Goal: Information Seeking & Learning: Find specific fact

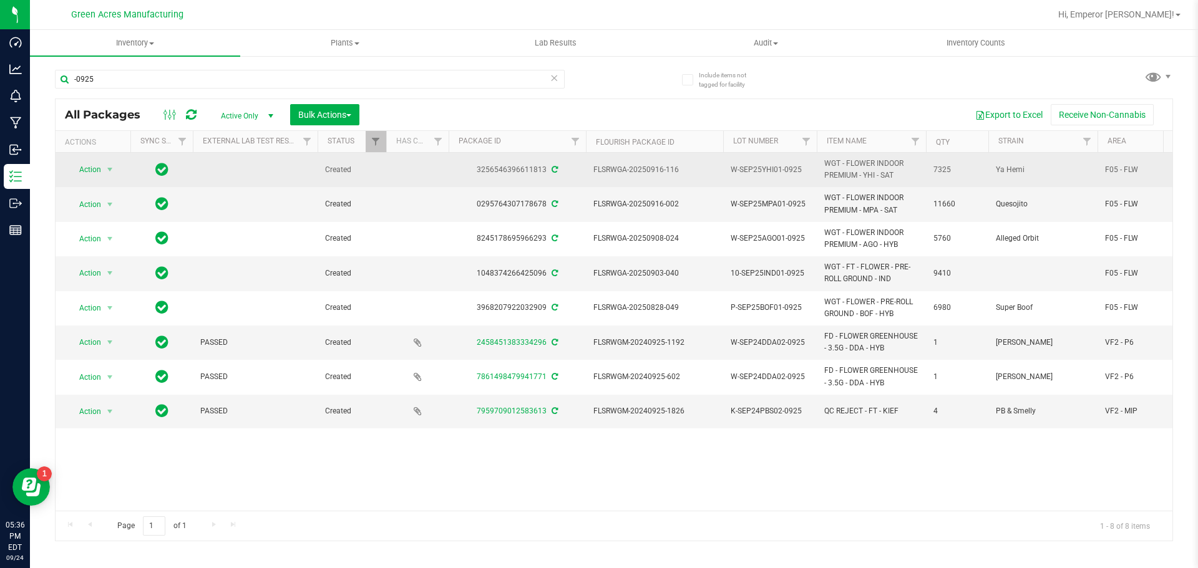
click at [771, 168] on span "W-SEP25YHI01-0925" at bounding box center [769, 170] width 79 height 12
click at [771, 168] on input "W-SEP25YHI01-0925" at bounding box center [766, 169] width 89 height 19
click at [680, 170] on span "FLSRWGA-20250916-116" at bounding box center [654, 170] width 122 height 12
drag, startPoint x: 689, startPoint y: 170, endPoint x: 606, endPoint y: 179, distance: 83.4
click at [606, 179] on td "FLSRWGA-20250916-116" at bounding box center [654, 170] width 137 height 34
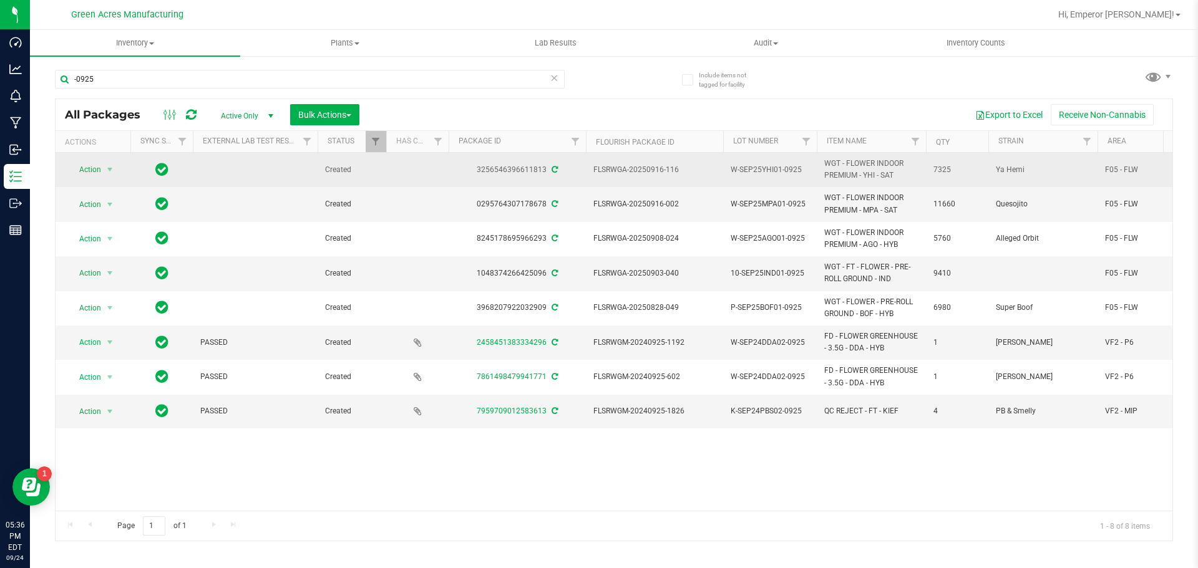
copy span "FLSRWGA-20250916-116"
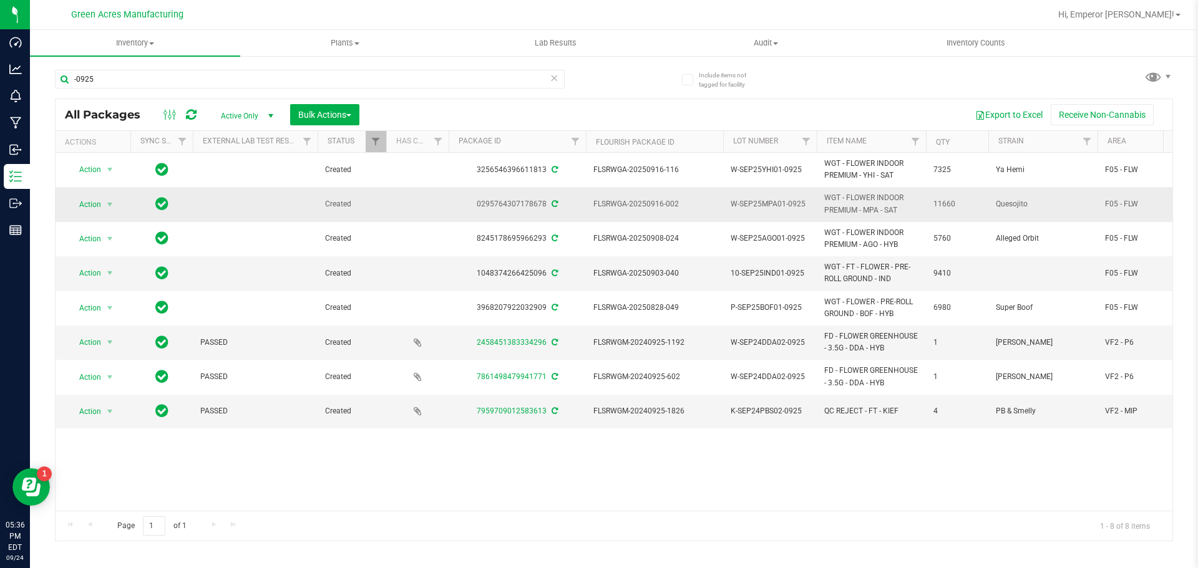
click at [794, 205] on span "W-SEP25MPA01-0925" at bounding box center [769, 204] width 79 height 12
click at [794, 205] on input "W-SEP25MPA01-0925" at bounding box center [766, 204] width 89 height 19
click at [707, 201] on span "FLSRWGA-20250916-002" at bounding box center [654, 204] width 122 height 12
drag, startPoint x: 674, startPoint y: 209, endPoint x: 606, endPoint y: 213, distance: 68.7
click at [606, 213] on td "FLSRWGA-20250916-002" at bounding box center [654, 204] width 137 height 34
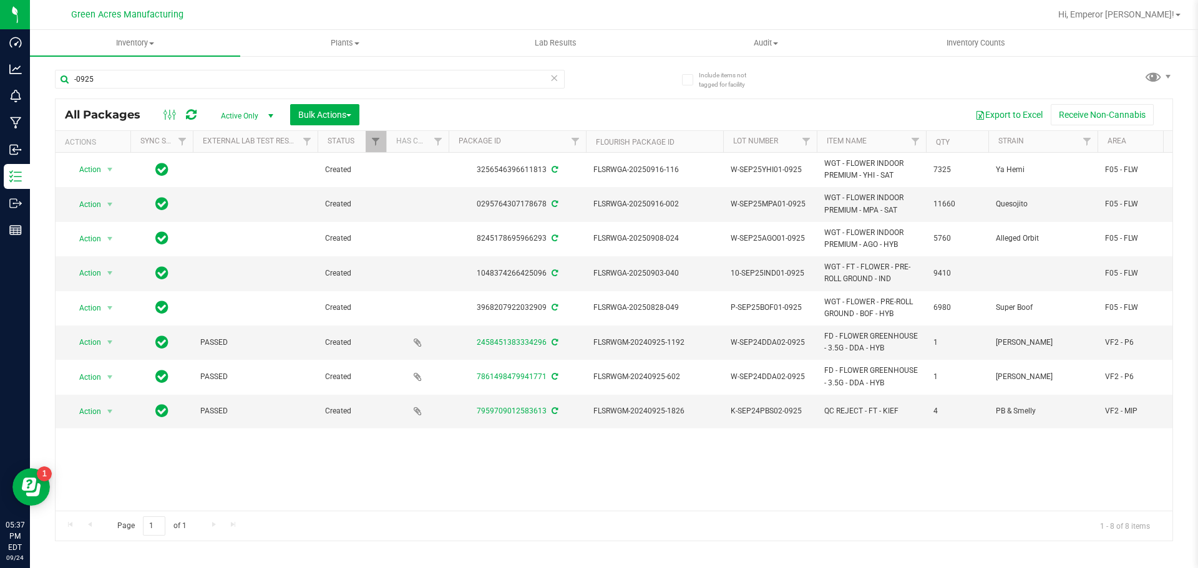
copy span "FLSRWGA-20250916-002"
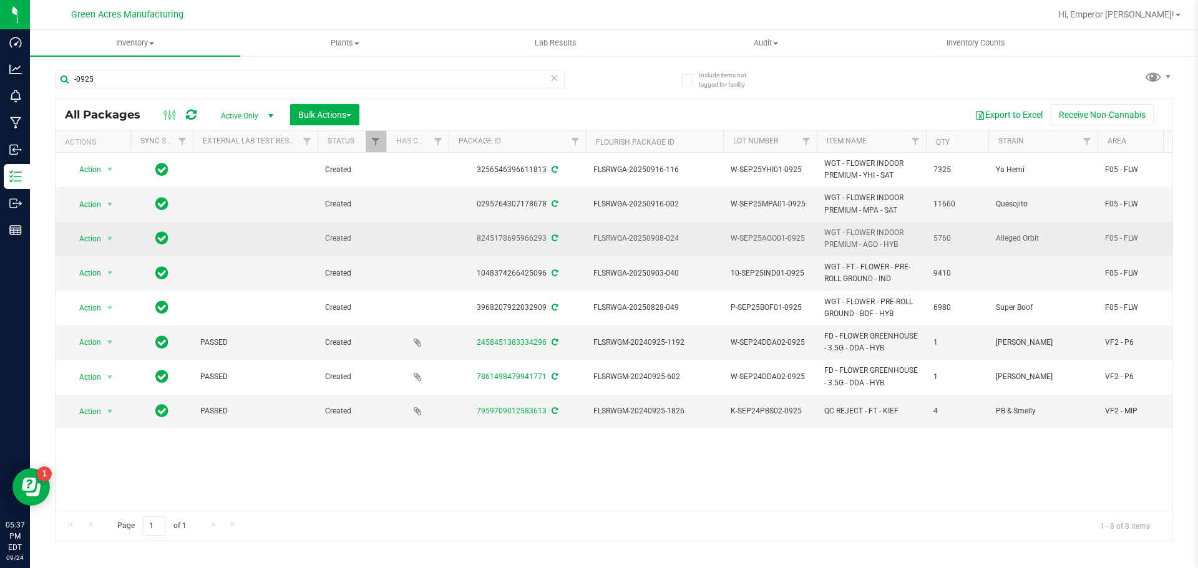
click at [778, 240] on span "W-SEP25AGO01-0925" at bounding box center [769, 239] width 79 height 12
click at [778, 240] on input "W-SEP25AGO01-0925" at bounding box center [766, 238] width 89 height 19
drag, startPoint x: 699, startPoint y: 238, endPoint x: 682, endPoint y: 240, distance: 17.6
click at [699, 238] on span "FLSRWGA-20250908-024" at bounding box center [654, 239] width 122 height 12
drag, startPoint x: 682, startPoint y: 240, endPoint x: 579, endPoint y: 244, distance: 102.4
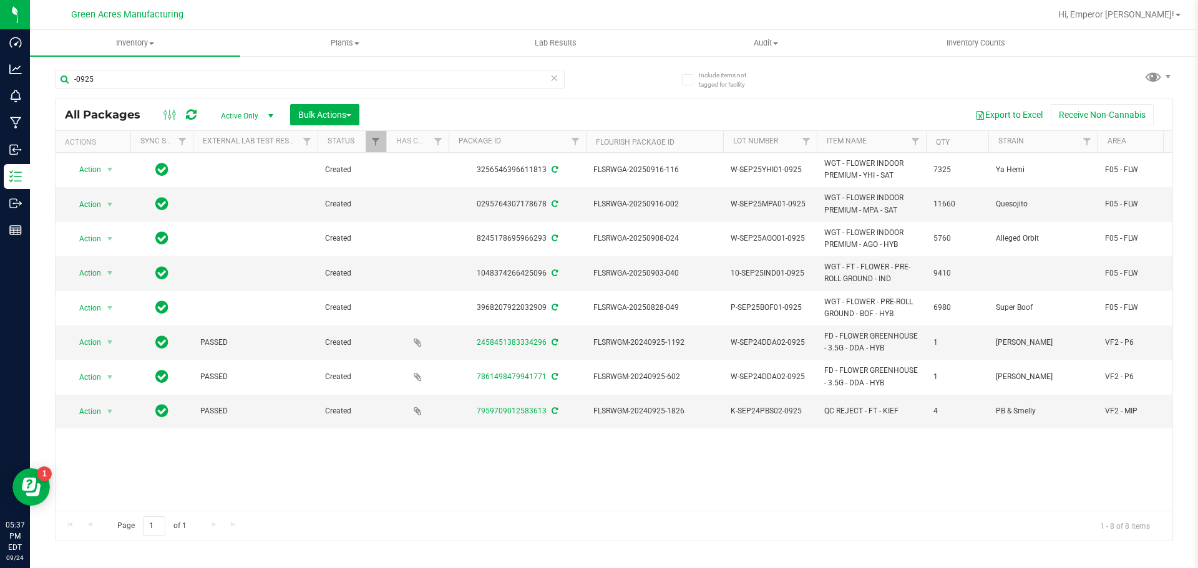
copy tr "FLSRWGA-20250908-024"
click at [788, 276] on span "10-SEP25IND01-0925" at bounding box center [769, 274] width 79 height 12
click at [788, 276] on input "10-SEP25IND01-0925" at bounding box center [766, 273] width 89 height 19
click at [690, 276] on span "FLSRWGA-20250903-040" at bounding box center [654, 274] width 122 height 12
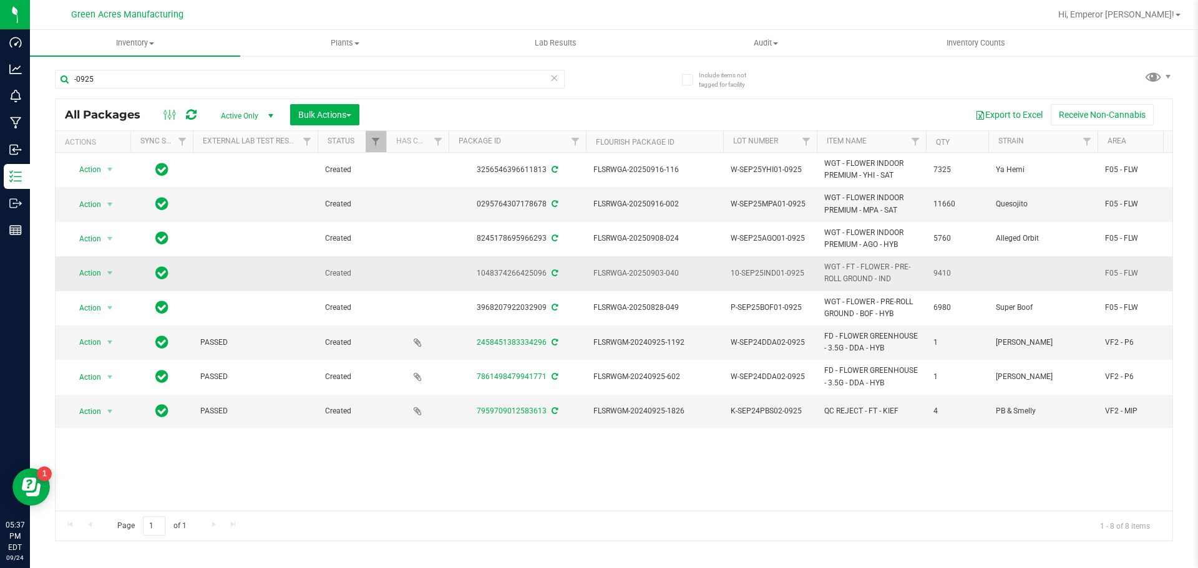
drag, startPoint x: 690, startPoint y: 276, endPoint x: 594, endPoint y: 283, distance: 96.3
click at [594, 283] on td "FLSRWGA-20250903-040" at bounding box center [654, 273] width 137 height 34
copy span "FLSRWGA-20250903-040"
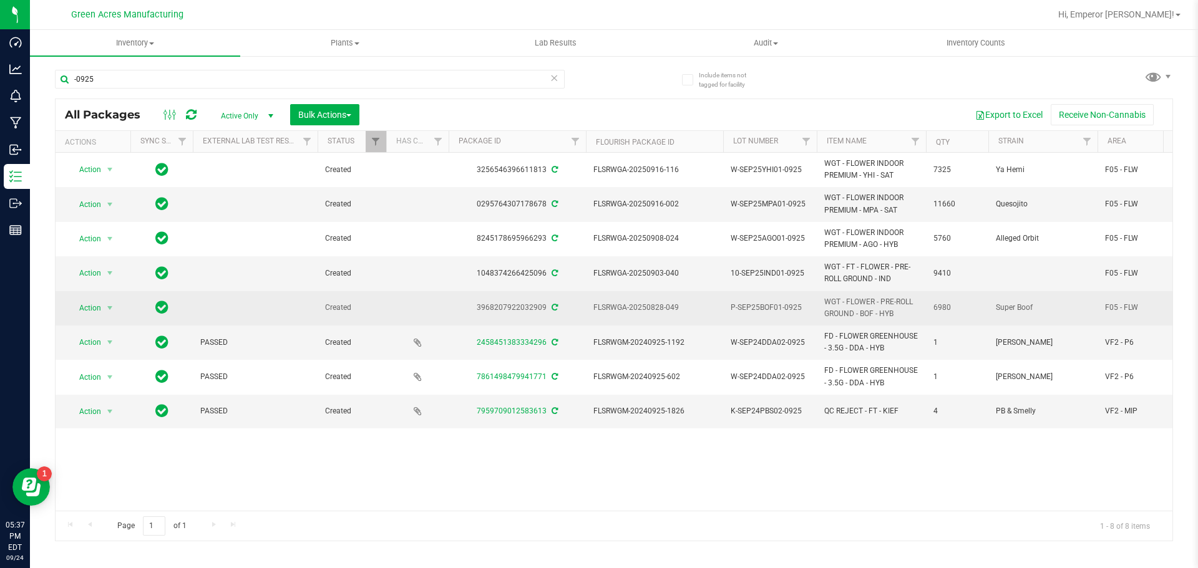
click at [757, 311] on span "P-SEP25BOF01-0925" at bounding box center [769, 308] width 79 height 12
click at [757, 311] on input "P-SEP25BOF01-0925" at bounding box center [766, 307] width 89 height 19
drag, startPoint x: 665, startPoint y: 306, endPoint x: 686, endPoint y: 306, distance: 21.2
click at [666, 306] on span "FLSRWGA-20250828-049" at bounding box center [654, 308] width 122 height 12
drag, startPoint x: 686, startPoint y: 306, endPoint x: 593, endPoint y: 311, distance: 93.0
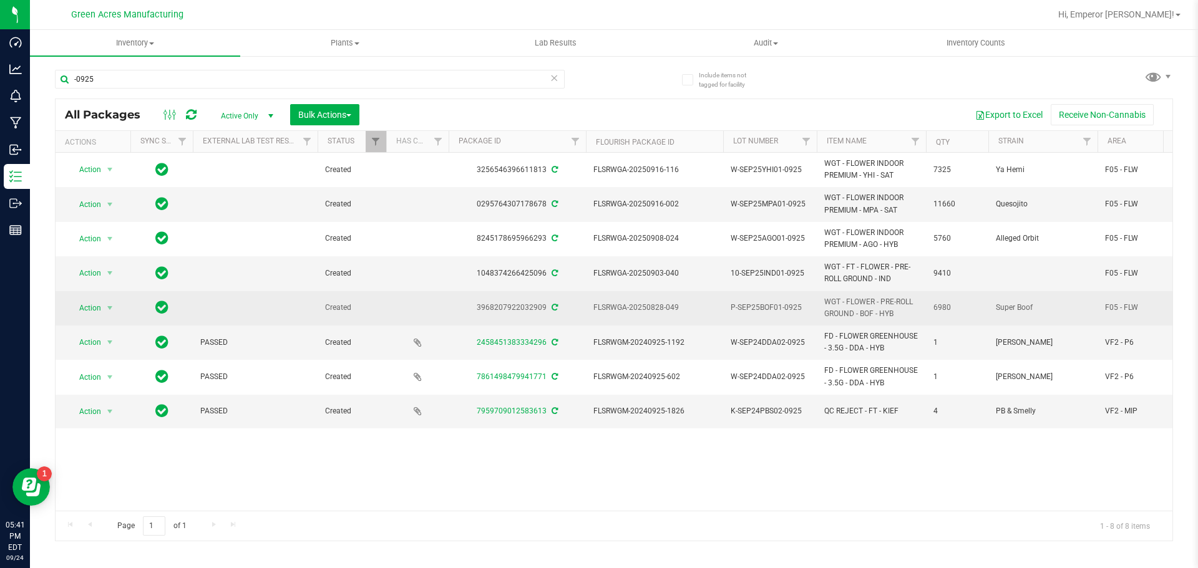
click at [593, 311] on span "FLSRWGA-20250828-049" at bounding box center [654, 308] width 122 height 12
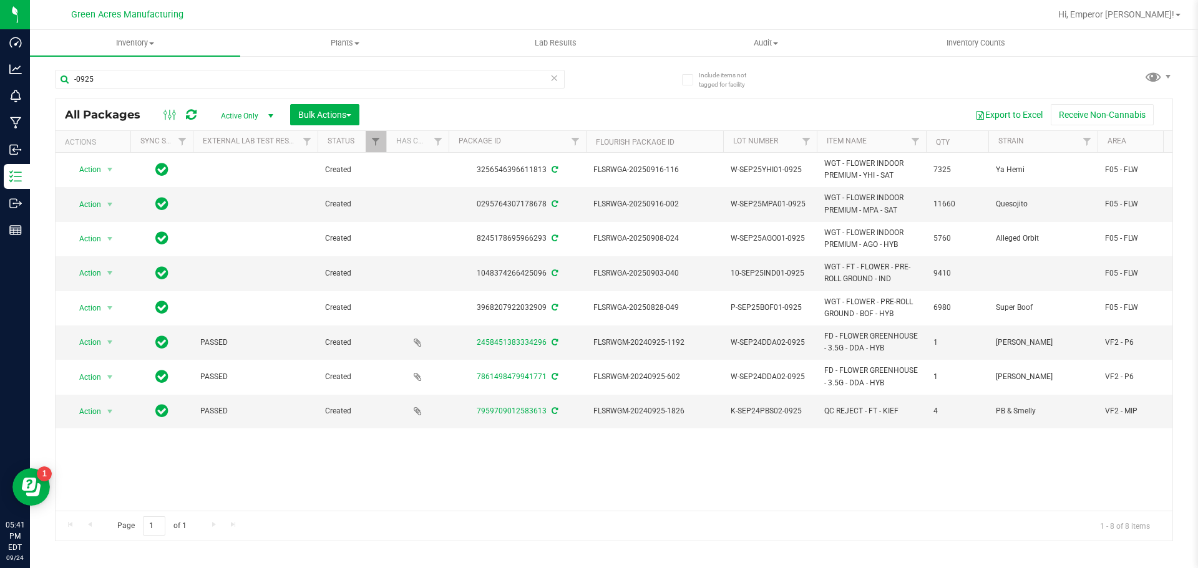
copy span "FLSRWGA-20250828-049"
click at [1105, 19] on span "Hi, Emperor [PERSON_NAME]!" at bounding box center [1116, 14] width 116 height 10
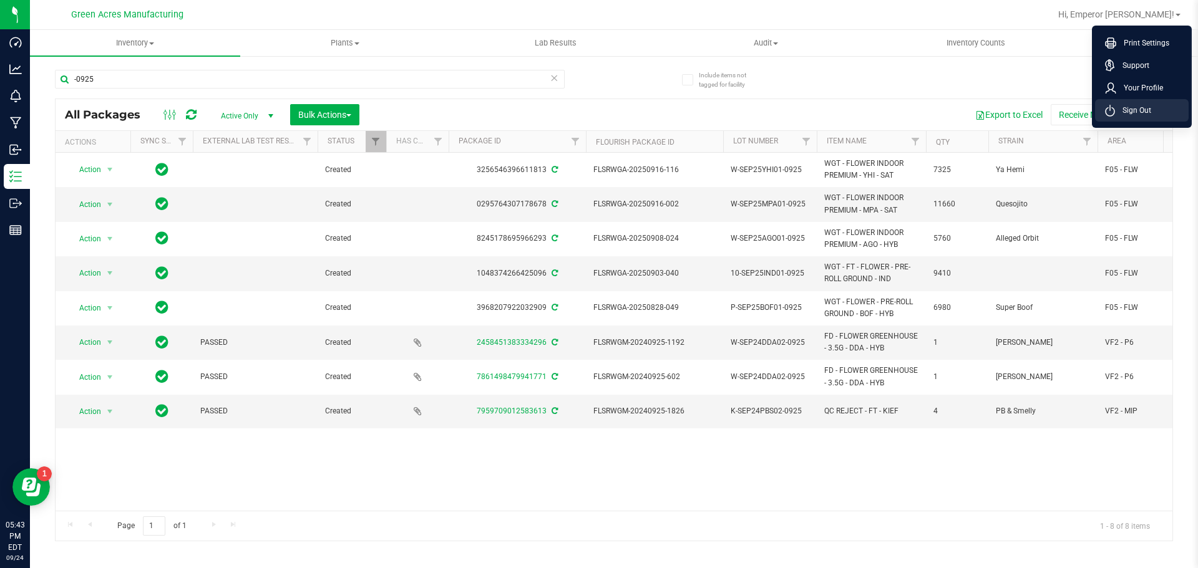
click at [1108, 115] on icon at bounding box center [1110, 111] width 10 height 12
